Goal: Use online tool/utility

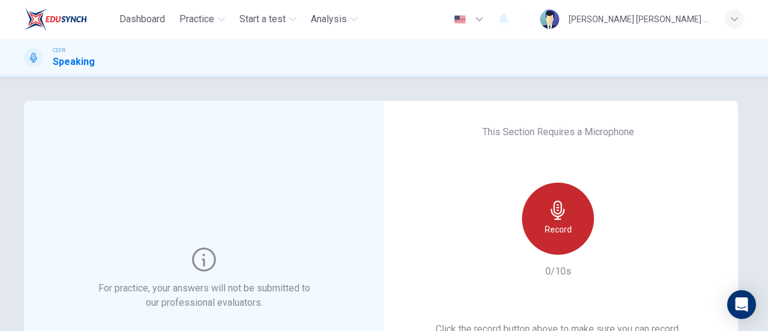
click at [563, 217] on icon "button" at bounding box center [558, 209] width 19 height 19
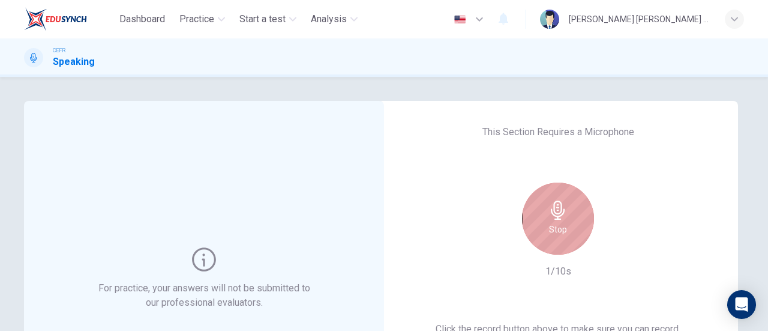
click at [563, 217] on icon "button" at bounding box center [558, 209] width 19 height 19
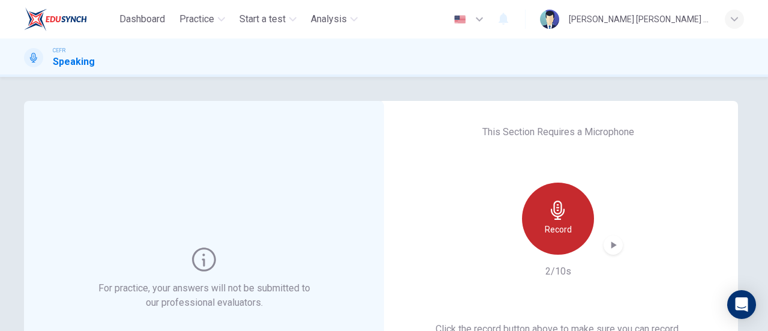
click at [570, 214] on div "Record" at bounding box center [558, 218] width 72 height 72
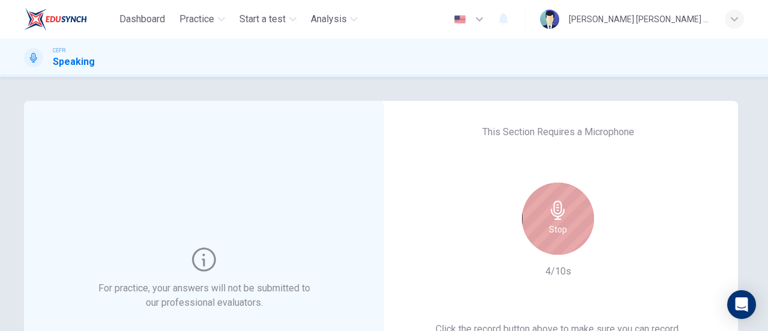
click at [570, 214] on div "Stop" at bounding box center [558, 218] width 72 height 72
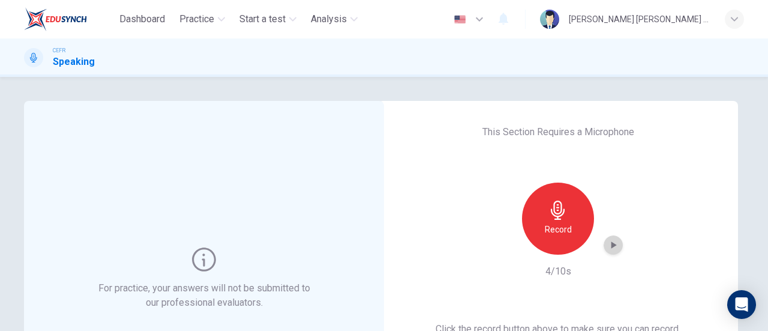
click at [607, 245] on icon "button" at bounding box center [613, 245] width 12 height 12
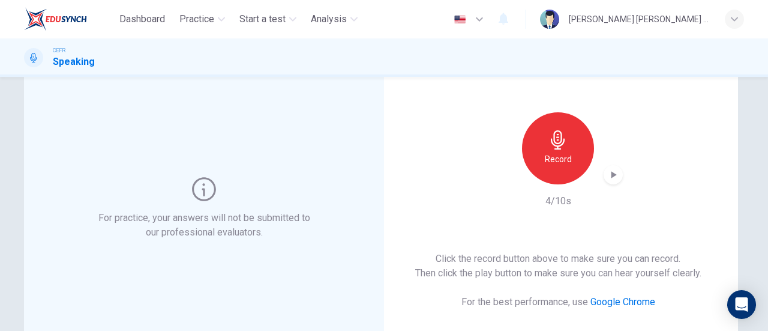
scroll to position [71, 0]
click at [611, 181] on div "button" at bounding box center [613, 173] width 19 height 19
click at [552, 125] on div "Record" at bounding box center [558, 148] width 72 height 72
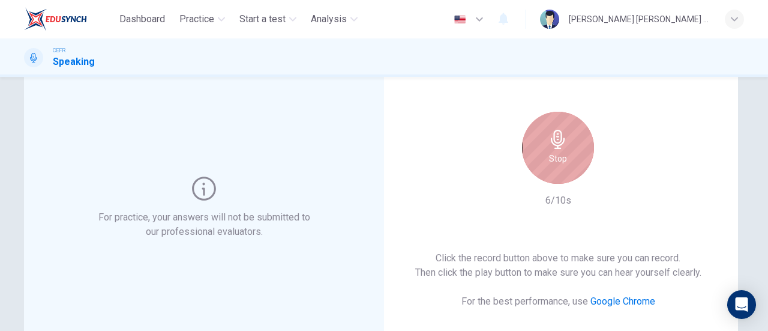
click at [569, 165] on div "Stop" at bounding box center [558, 148] width 72 height 72
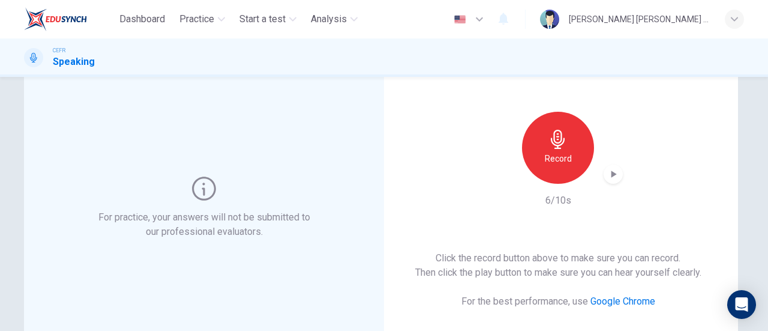
click at [607, 171] on icon "button" at bounding box center [613, 174] width 12 height 12
click at [556, 165] on h6 "Record" at bounding box center [558, 158] width 27 height 14
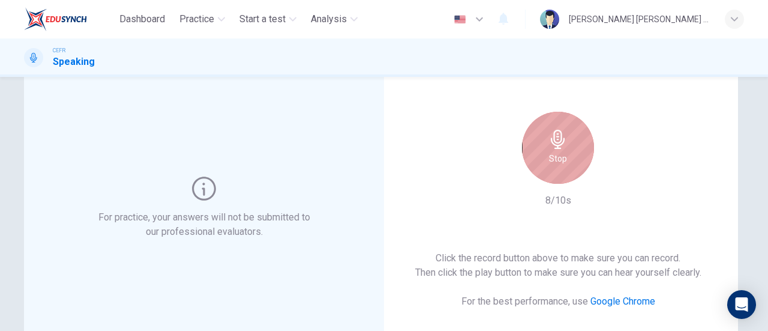
click at [556, 165] on h6 "Stop" at bounding box center [558, 158] width 18 height 14
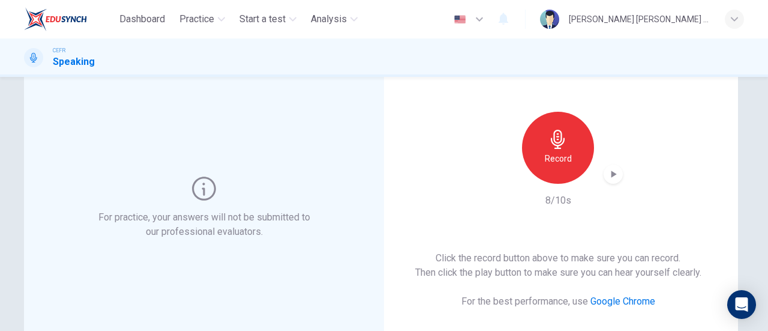
click at [612, 174] on icon "button" at bounding box center [614, 173] width 5 height 7
